Goal: Task Accomplishment & Management: Manage account settings

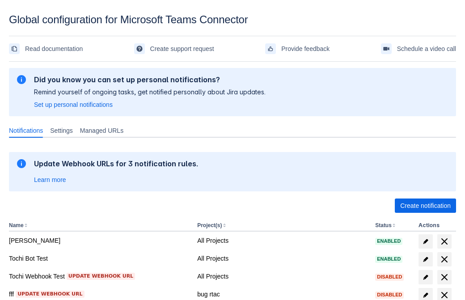
click at [426, 206] on span "Create notification" at bounding box center [426, 206] width 51 height 14
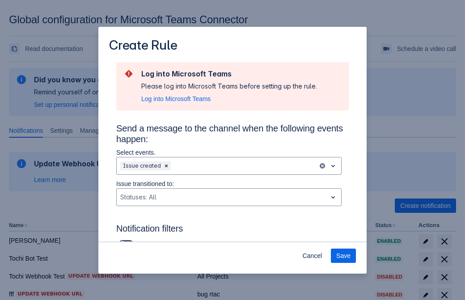
type input "RuleName-854414New Rule (42)"
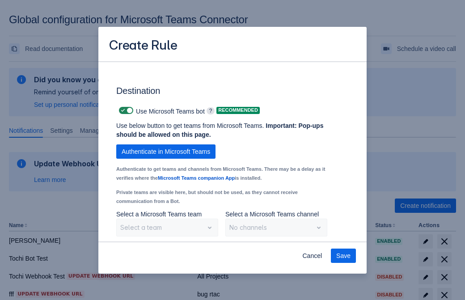
scroll to position [687, 0]
click at [166, 152] on span "Authenticate in Microsoft Teams" at bounding box center [166, 152] width 89 height 14
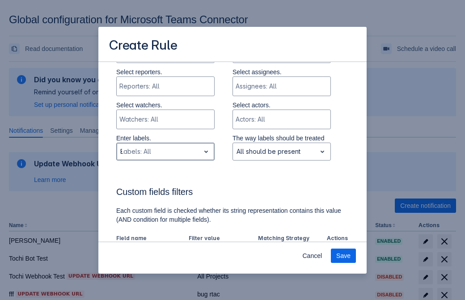
type input "854414_label"
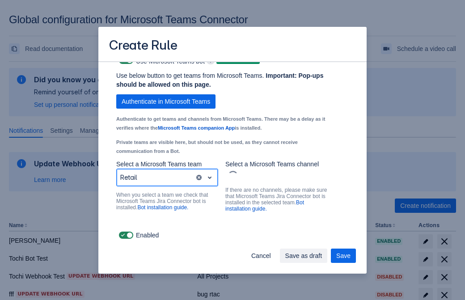
scroll to position [682, 0]
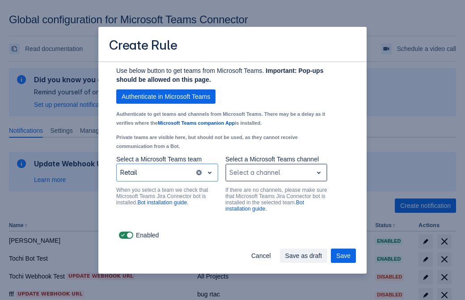
click at [276, 173] on div "Scrollable content" at bounding box center [270, 172] width 80 height 11
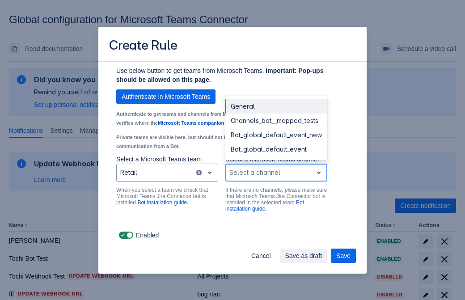
click at [276, 149] on div "Bot_global_default_event" at bounding box center [277, 149] width 102 height 14
click at [323, 256] on span "Save as draft" at bounding box center [304, 256] width 37 height 14
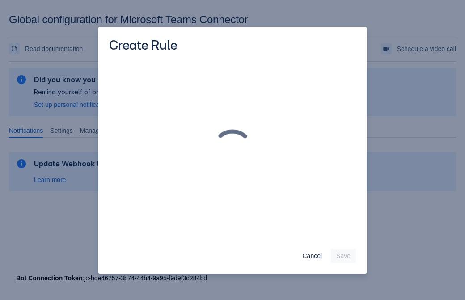
scroll to position [0, 0]
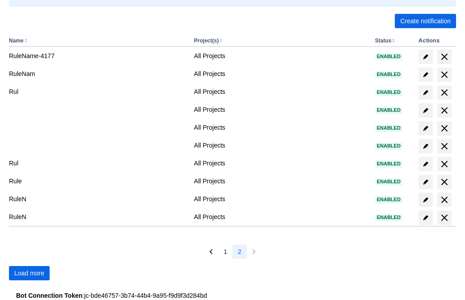
click at [29, 273] on span "Load more" at bounding box center [29, 273] width 30 height 14
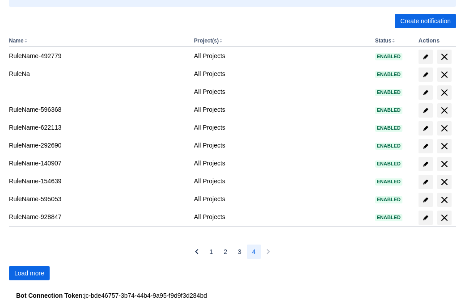
click at [29, 273] on span "Load more" at bounding box center [29, 273] width 30 height 14
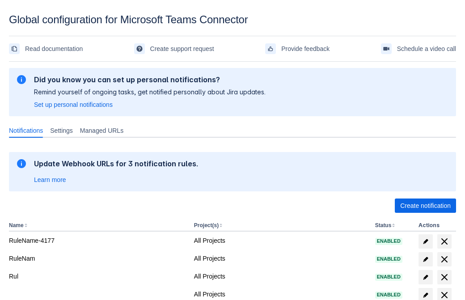
scroll to position [185, 0]
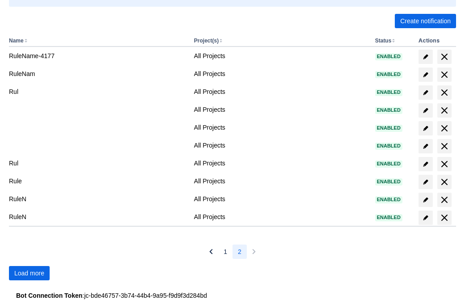
click at [29, 273] on span "Load more" at bounding box center [29, 273] width 30 height 14
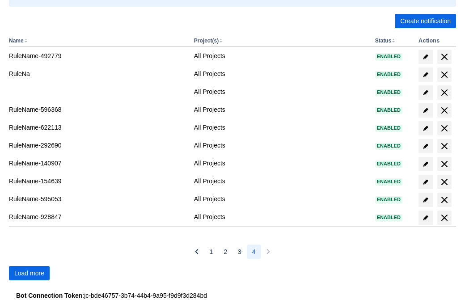
click at [29, 273] on span "Load more" at bounding box center [29, 273] width 30 height 14
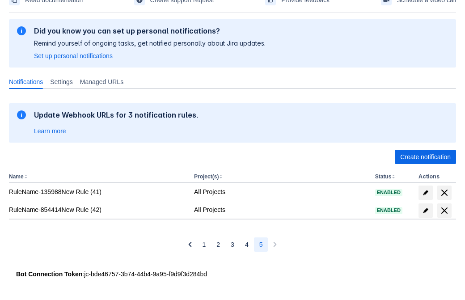
click at [444, 211] on span "delete" at bounding box center [444, 210] width 11 height 11
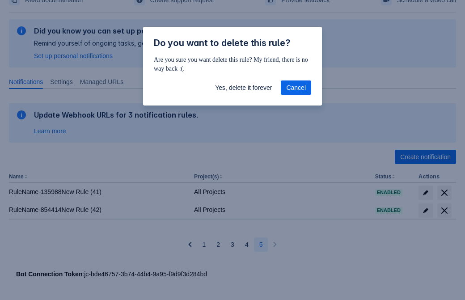
click at [243, 88] on span "Yes, delete it forever" at bounding box center [243, 88] width 57 height 14
